Goal: Transaction & Acquisition: Purchase product/service

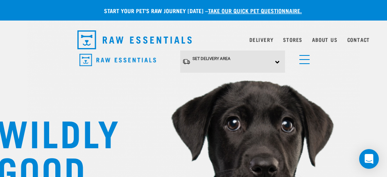
click at [278, 61] on div "Set Delivery Area North Island South Island" at bounding box center [232, 61] width 105 height 23
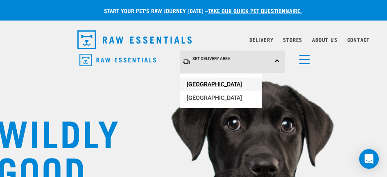
click at [235, 82] on link "[GEOGRAPHIC_DATA]" at bounding box center [221, 84] width 82 height 14
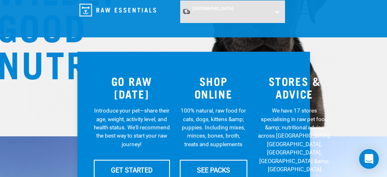
scroll to position [143, 0]
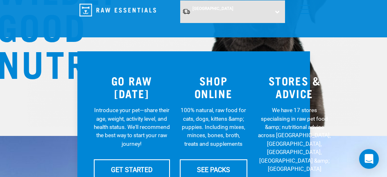
click at [204, 93] on h3 "SHOP ONLINE" at bounding box center [214, 86] width 68 height 25
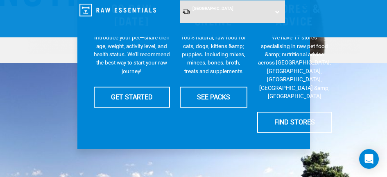
scroll to position [216, 0]
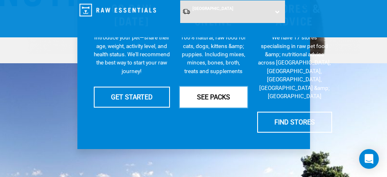
click at [202, 98] on link "SEE PACKS" at bounding box center [214, 96] width 68 height 20
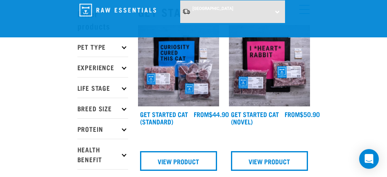
scroll to position [34, 0]
click at [124, 45] on icon at bounding box center [124, 46] width 5 height 5
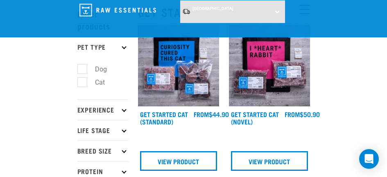
click at [83, 68] on label "Dog" at bounding box center [96, 69] width 28 height 10
click at [83, 68] on input "Dog" at bounding box center [79, 67] width 5 height 5
checkbox input "true"
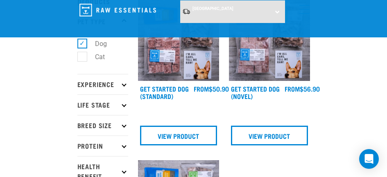
scroll to position [60, 0]
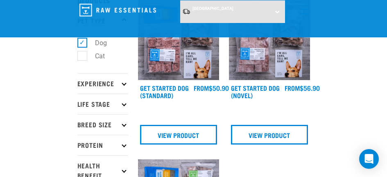
click at [124, 126] on icon at bounding box center [124, 124] width 5 height 5
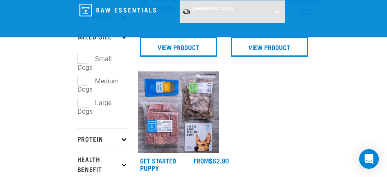
scroll to position [148, 0]
click at [83, 105] on label "Large Dogs" at bounding box center [94, 107] width 34 height 19
click at [83, 104] on input "Large Dogs" at bounding box center [79, 101] width 5 height 5
checkbox input "true"
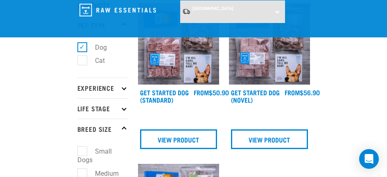
scroll to position [55, 0]
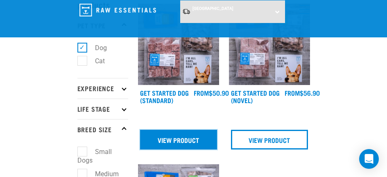
click at [177, 143] on link "View Product" at bounding box center [178, 140] width 77 height 20
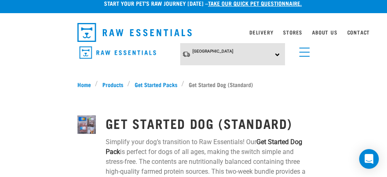
scroll to position [7, 0]
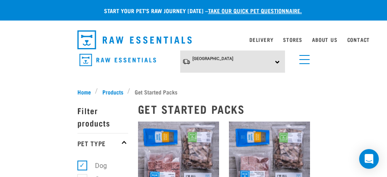
click at [307, 59] on link "menu" at bounding box center [302, 57] width 15 height 15
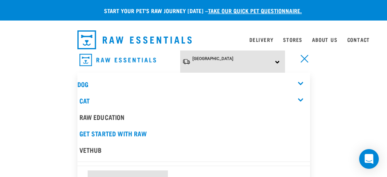
click at [301, 80] on div "Dog" at bounding box center [193, 84] width 233 height 16
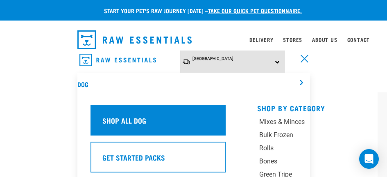
click at [132, 118] on h5 "Shop All Dog" at bounding box center [124, 120] width 44 height 11
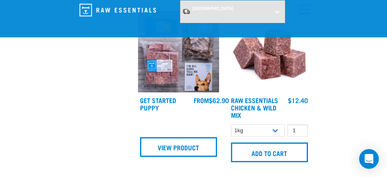
scroll to position [533, 0]
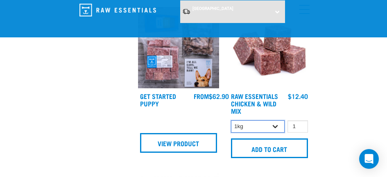
click at [275, 126] on select "1kg 3kg Bulk (10kg)" at bounding box center [258, 126] width 54 height 13
select select "709"
click at [231, 120] on select "1kg 3kg Bulk (10kg)" at bounding box center [258, 126] width 54 height 13
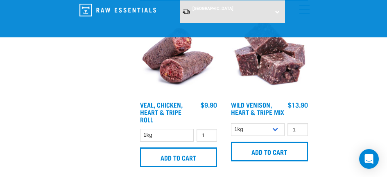
scroll to position [1976, 0]
click at [274, 136] on select "1kg 3kg" at bounding box center [258, 129] width 54 height 13
select select "763"
click at [231, 131] on select "1kg 3kg" at bounding box center [258, 129] width 54 height 13
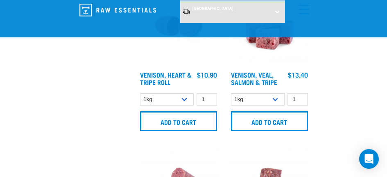
scroll to position [2172, 0]
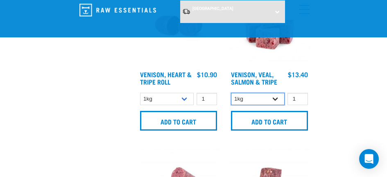
click at [275, 101] on select "1kg 3kg Bulk (18kg)" at bounding box center [258, 99] width 54 height 13
select select "62284"
click at [231, 95] on select "1kg 3kg Bulk (18kg)" at bounding box center [258, 99] width 54 height 13
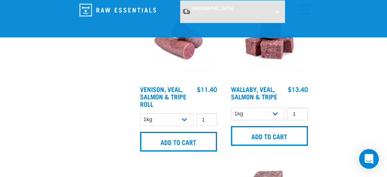
scroll to position [2318, 0]
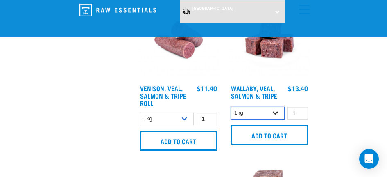
click at [274, 117] on select "1kg 3kg Bulk (18kg)" at bounding box center [258, 113] width 54 height 13
select select "45457"
click at [231, 109] on select "1kg 3kg Bulk (18kg)" at bounding box center [258, 113] width 54 height 13
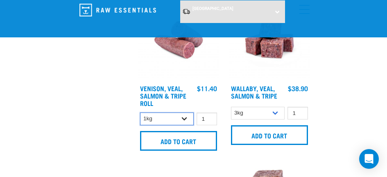
click at [183, 121] on select "1kg Bulk (10kg)" at bounding box center [167, 118] width 54 height 13
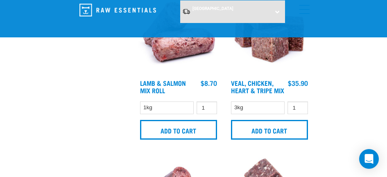
scroll to position [1838, 0]
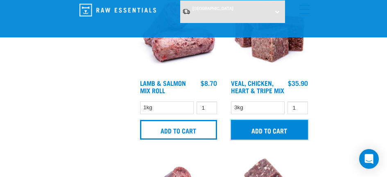
click at [265, 131] on input "Add to cart" at bounding box center [269, 130] width 77 height 20
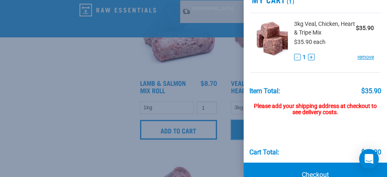
scroll to position [45, 0]
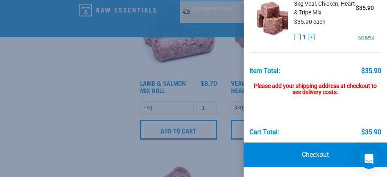
click at [58, 122] on div at bounding box center [193, 88] width 387 height 177
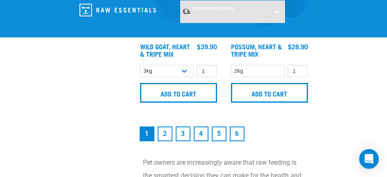
scroll to position [2526, 0]
click at [167, 136] on link "2" at bounding box center [165, 133] width 15 height 15
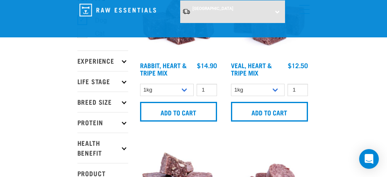
scroll to position [81, 0]
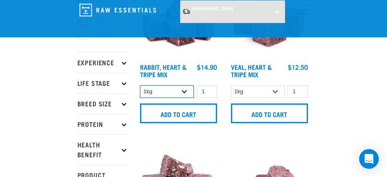
click at [185, 91] on select "1kg 3kg" at bounding box center [167, 91] width 54 height 13
select select "706"
click at [140, 85] on select "1kg 3kg" at bounding box center [167, 91] width 54 height 13
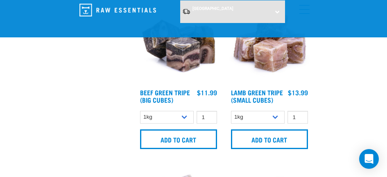
scroll to position [1823, 0]
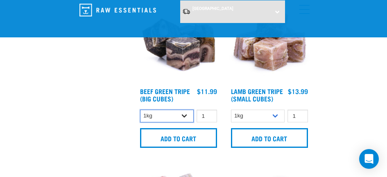
click at [184, 115] on select "1kg 3kg Bulk (10kg)" at bounding box center [167, 115] width 54 height 13
select select "346"
click at [140, 109] on select "1kg 3kg Bulk (10kg)" at bounding box center [167, 115] width 54 height 13
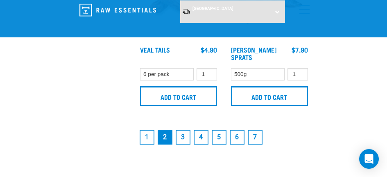
scroll to position [2512, 0]
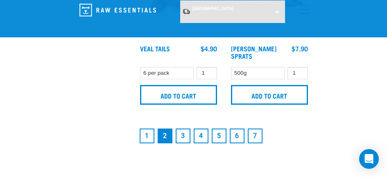
click at [183, 131] on link "3" at bounding box center [183, 135] width 15 height 15
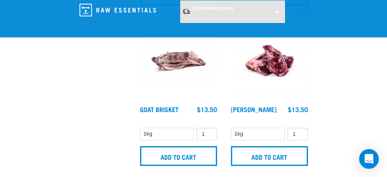
scroll to position [519, 0]
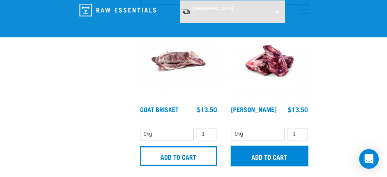
click at [267, 153] on input "Add to cart" at bounding box center [269, 156] width 77 height 20
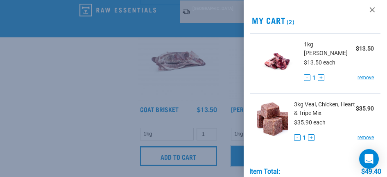
scroll to position [0, 0]
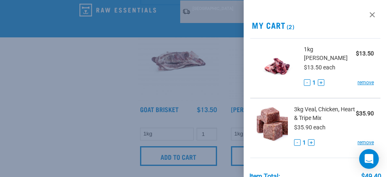
click at [36, 119] on div at bounding box center [193, 88] width 387 height 177
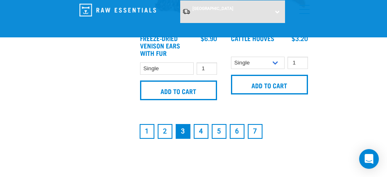
scroll to position [2518, 0]
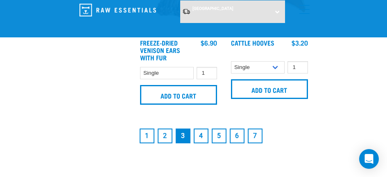
click at [166, 130] on link "2" at bounding box center [165, 135] width 15 height 15
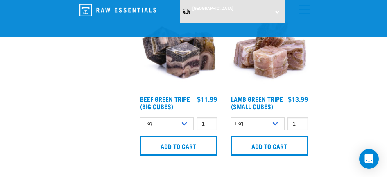
scroll to position [1816, 0]
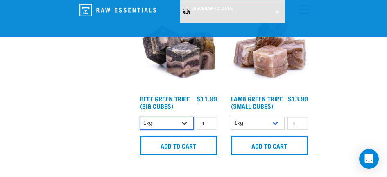
click at [184, 120] on select "1kg 3kg Bulk (10kg)" at bounding box center [167, 123] width 54 height 13
select select "346"
click at [140, 117] on select "1kg 3kg Bulk (10kg)" at bounding box center [167, 123] width 54 height 13
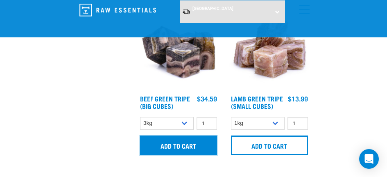
click at [168, 141] on input "Add to cart" at bounding box center [178, 145] width 77 height 20
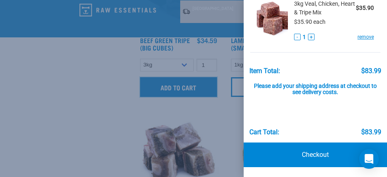
scroll to position [1874, 0]
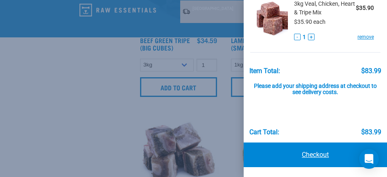
click at [311, 155] on link "Checkout" at bounding box center [315, 154] width 143 height 25
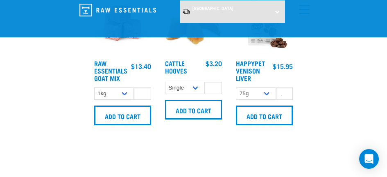
scroll to position [420, 0]
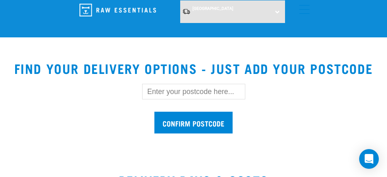
scroll to position [290, 0]
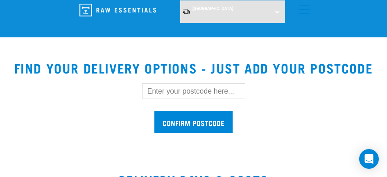
click at [158, 92] on input "text" at bounding box center [193, 91] width 103 height 16
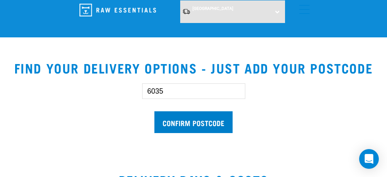
type input "6035"
click at [200, 125] on input "Confirm postcode" at bounding box center [194, 122] width 78 height 22
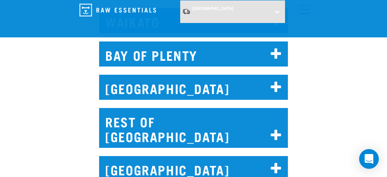
scroll to position [1181, 0]
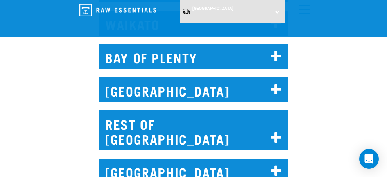
click at [273, 88] on icon at bounding box center [276, 89] width 11 height 13
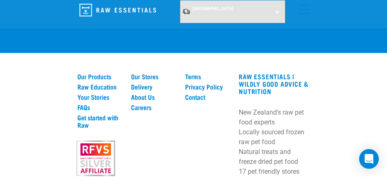
scroll to position [2804, 0]
